Goal: Task Accomplishment & Management: Manage account settings

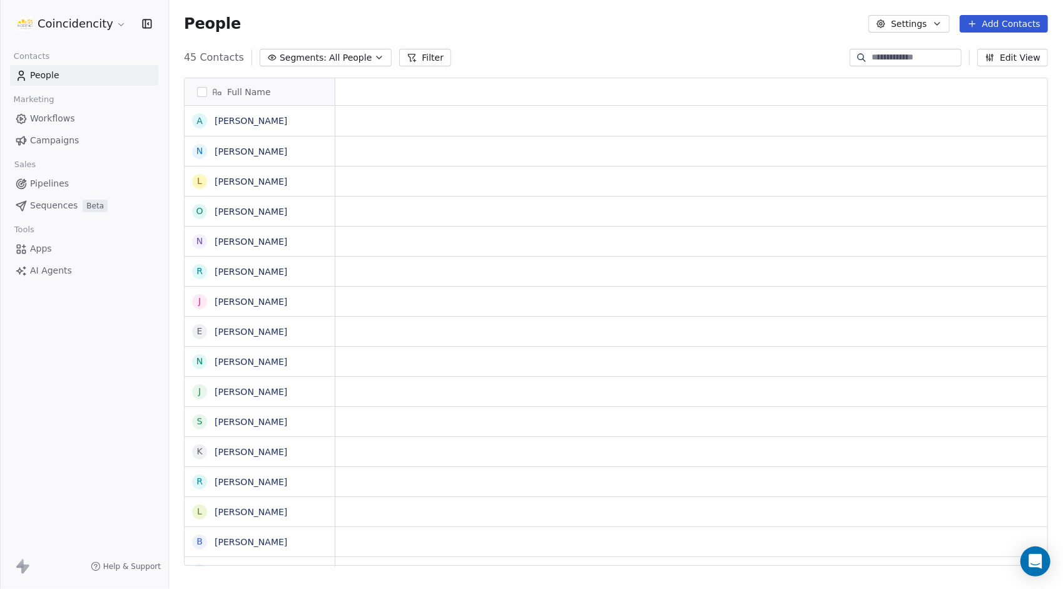
scroll to position [10, 10]
